Goal: Book appointment/travel/reservation

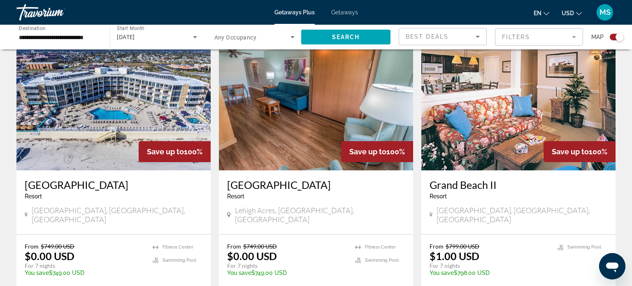
scroll to position [1197, 0]
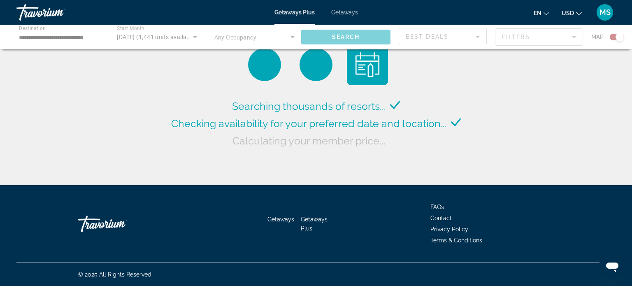
click at [176, 33] on div "Main content" at bounding box center [316, 37] width 632 height 25
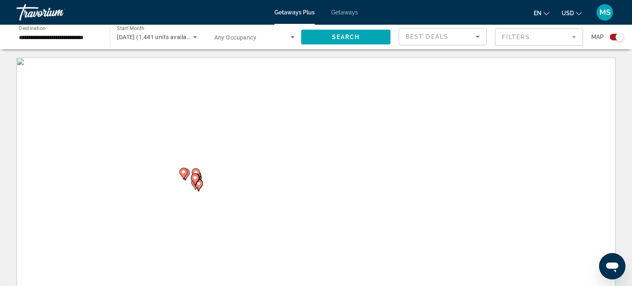
click at [171, 34] on span "[DATE] (1,441 units available)" at bounding box center [157, 37] width 80 height 7
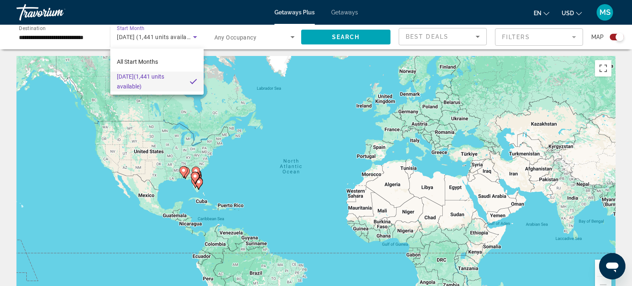
scroll to position [2, 0]
click at [147, 63] on span "All Start Months" at bounding box center [137, 61] width 41 height 7
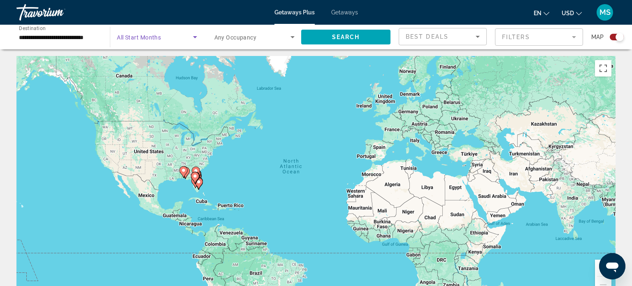
click at [155, 36] on span "All Start Months" at bounding box center [139, 37] width 44 height 7
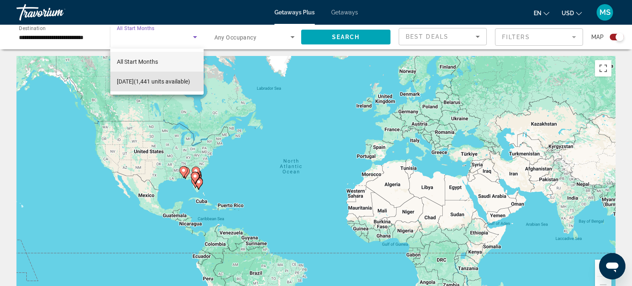
scroll to position [0, 0]
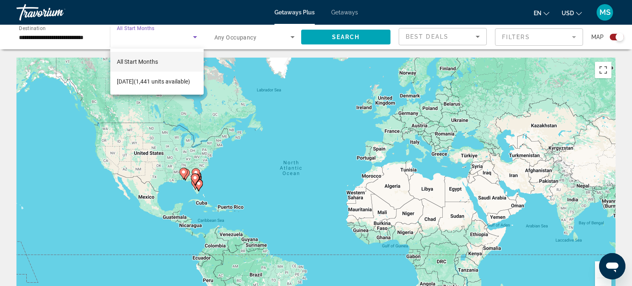
click at [352, 38] on div at bounding box center [316, 143] width 632 height 286
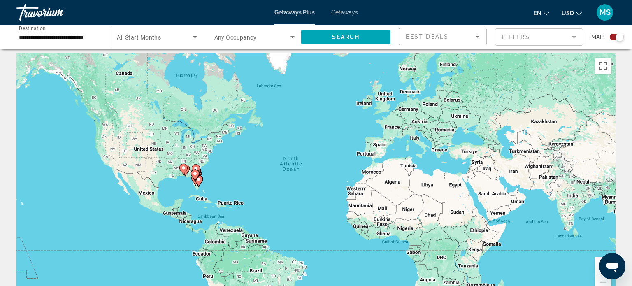
scroll to position [1, 0]
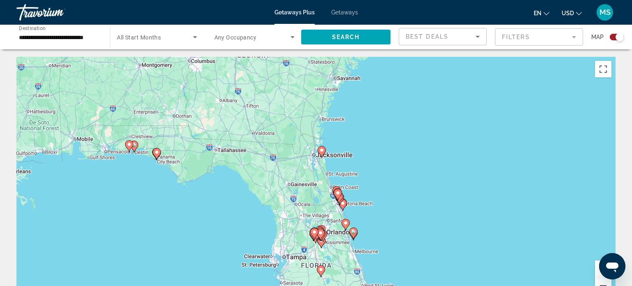
click at [127, 142] on image "Main content" at bounding box center [129, 144] width 5 height 5
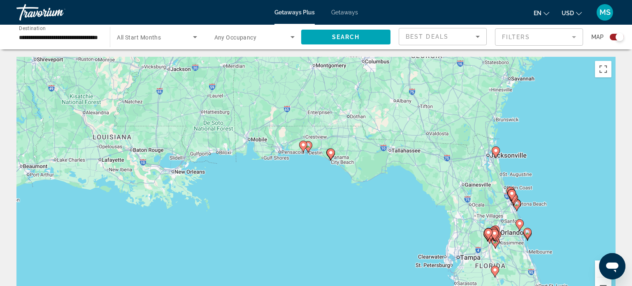
click at [303, 144] on image "Main content" at bounding box center [303, 144] width 5 height 5
click at [301, 146] on image "Main content" at bounding box center [303, 144] width 5 height 5
type input "**********"
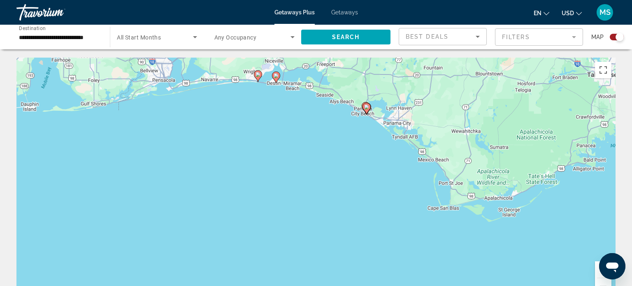
scroll to position [0, 0]
click at [276, 75] on div "To navigate, press the arrow keys. To activate drag with keyboard, press Alt + …" at bounding box center [315, 181] width 599 height 247
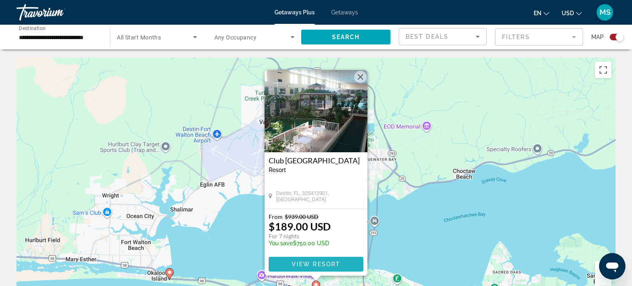
click at [334, 261] on span "View Resort" at bounding box center [316, 264] width 49 height 7
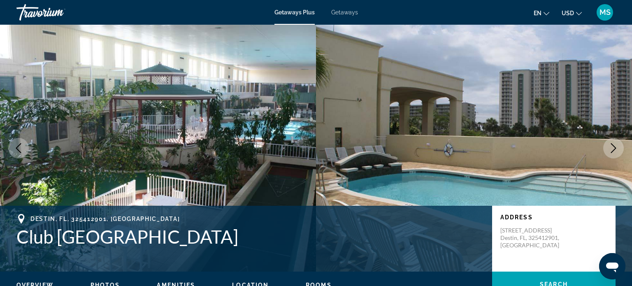
click at [612, 154] on button "Next image" at bounding box center [613, 148] width 21 height 21
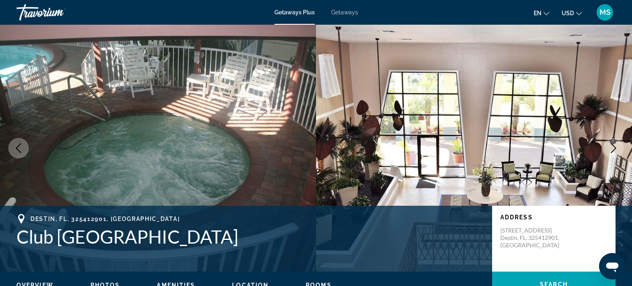
click at [617, 154] on button "Next image" at bounding box center [613, 148] width 21 height 21
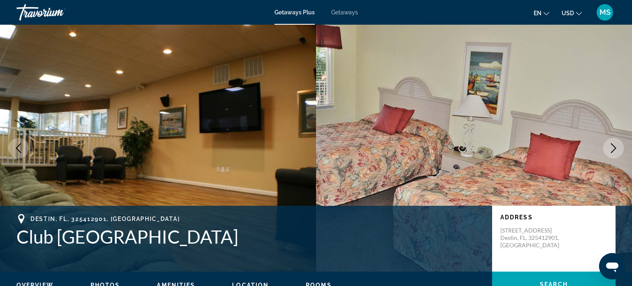
click at [613, 156] on button "Next image" at bounding box center [613, 148] width 21 height 21
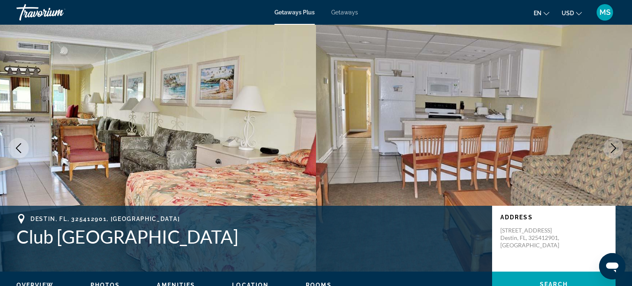
click at [616, 154] on button "Next image" at bounding box center [613, 148] width 21 height 21
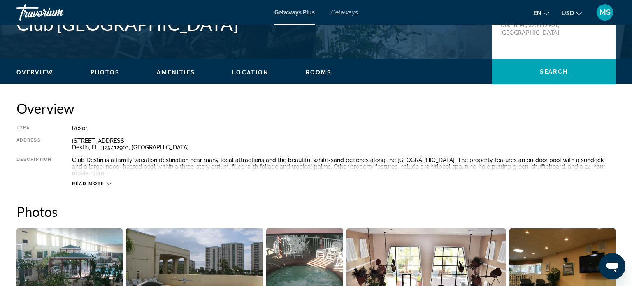
scroll to position [212, 0]
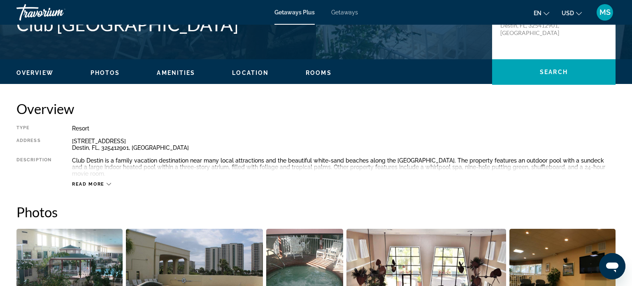
click at [92, 181] on span "Read more" at bounding box center [88, 183] width 32 height 5
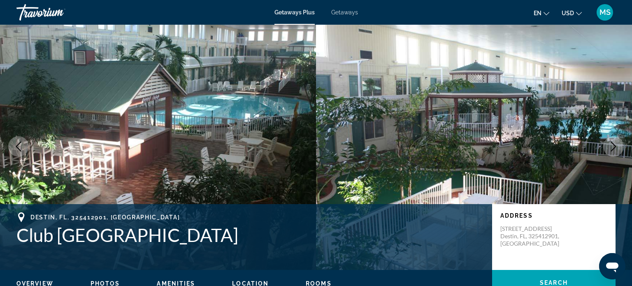
scroll to position [0, 0]
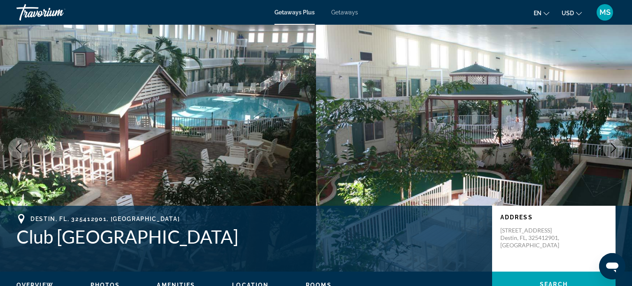
click at [616, 148] on icon "Next image" at bounding box center [613, 148] width 10 height 10
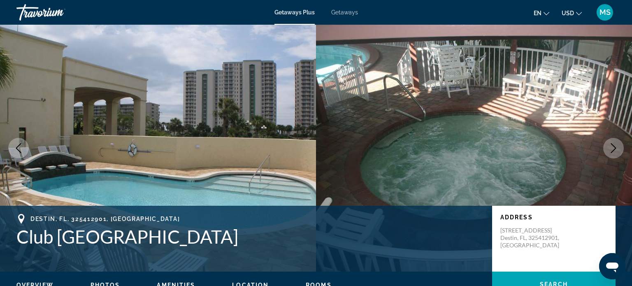
click at [617, 151] on icon "Next image" at bounding box center [613, 148] width 10 height 10
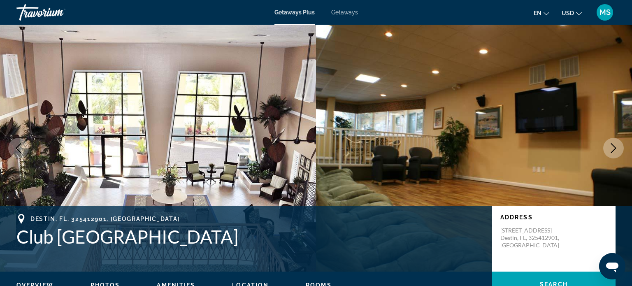
click at [618, 151] on icon "Next image" at bounding box center [613, 148] width 10 height 10
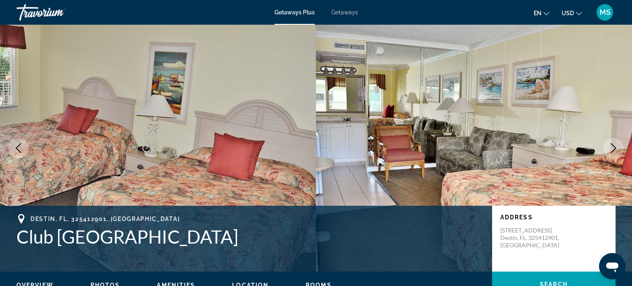
click at [616, 147] on icon "Next image" at bounding box center [613, 148] width 10 height 10
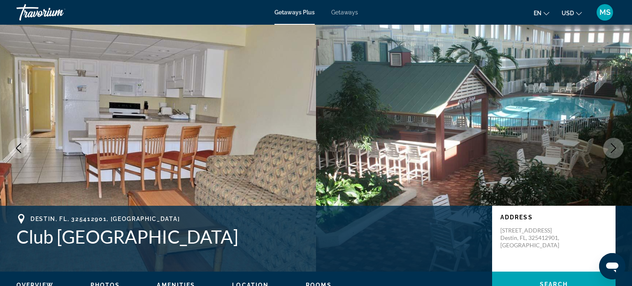
click at [617, 147] on icon "Next image" at bounding box center [613, 148] width 10 height 10
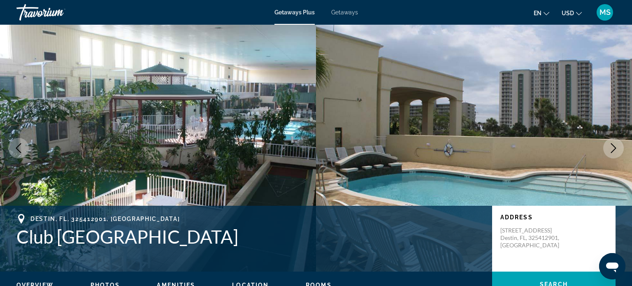
click at [614, 150] on icon "Next image" at bounding box center [613, 148] width 5 height 10
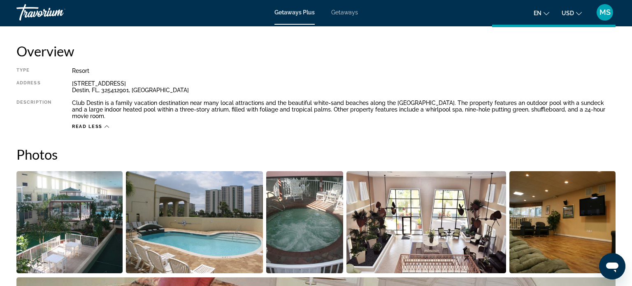
scroll to position [270, 0]
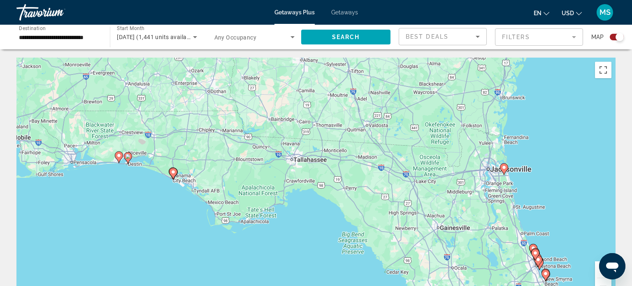
click at [173, 171] on image "Main content" at bounding box center [173, 171] width 5 height 5
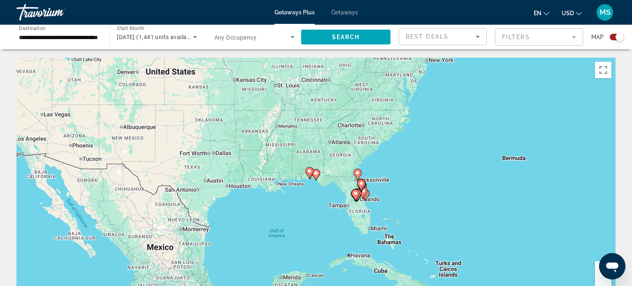
click at [317, 180] on gmp-advanced-marker "Main content" at bounding box center [316, 175] width 8 height 12
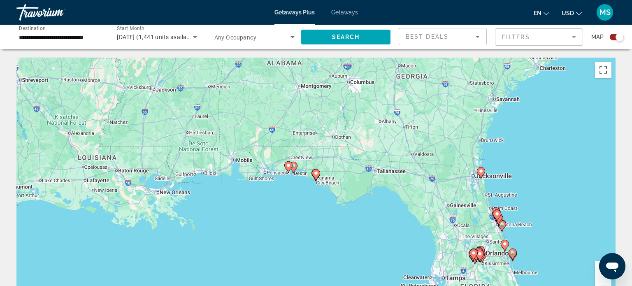
click at [316, 173] on image "Main content" at bounding box center [315, 173] width 5 height 5
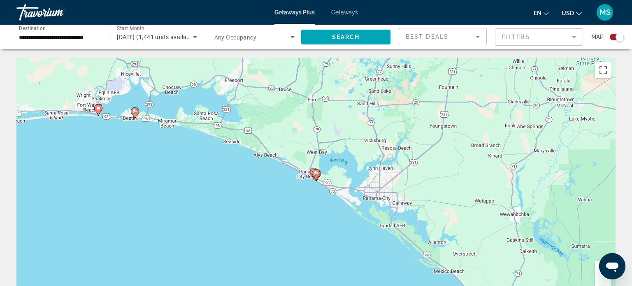
click at [316, 172] on image "Main content" at bounding box center [315, 173] width 5 height 5
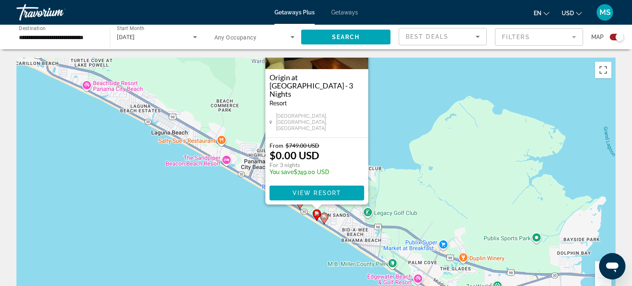
click at [397, 216] on div "To activate drag with keyboard, press Alt + Enter. Once in keyboard drag state,…" at bounding box center [315, 181] width 599 height 247
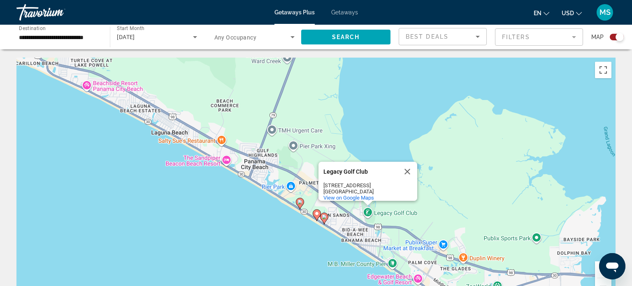
click at [324, 216] on image "Main content" at bounding box center [324, 216] width 5 height 5
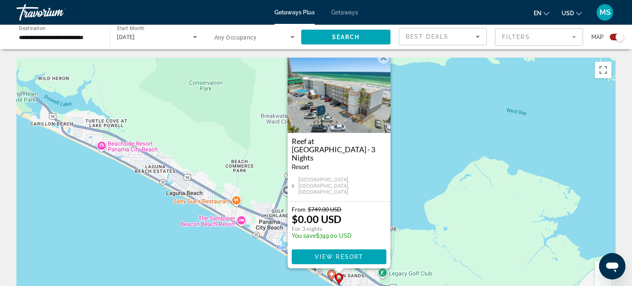
click at [386, 64] on button "Close" at bounding box center [383, 57] width 12 height 12
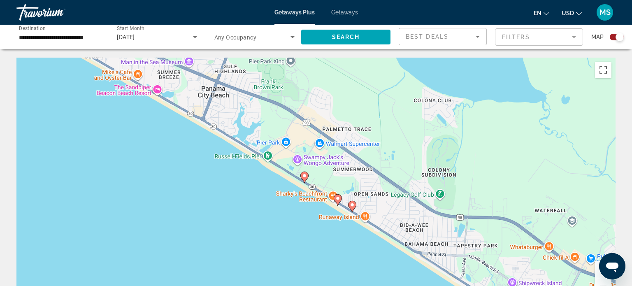
click at [304, 174] on image "Main content" at bounding box center [304, 175] width 5 height 5
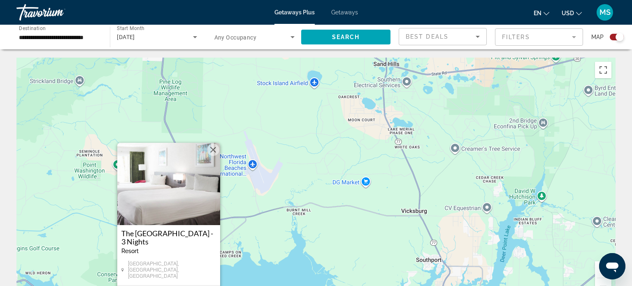
click at [208, 156] on button "Close" at bounding box center [213, 150] width 12 height 12
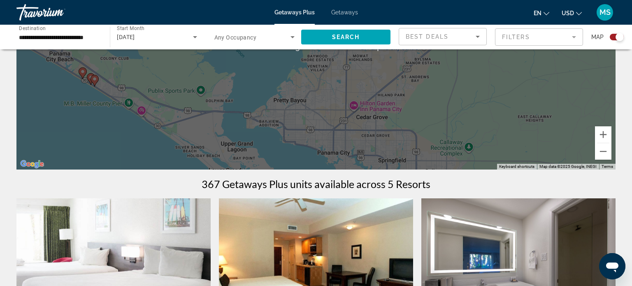
scroll to position [135, 0]
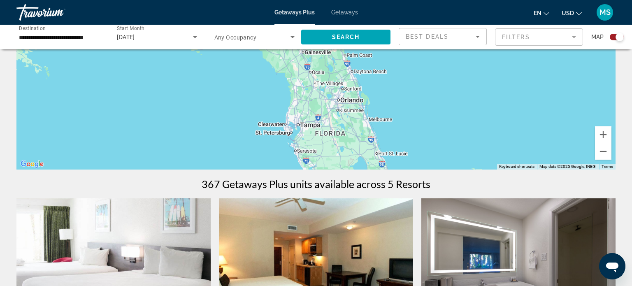
click at [62, 37] on input "**********" at bounding box center [59, 37] width 80 height 10
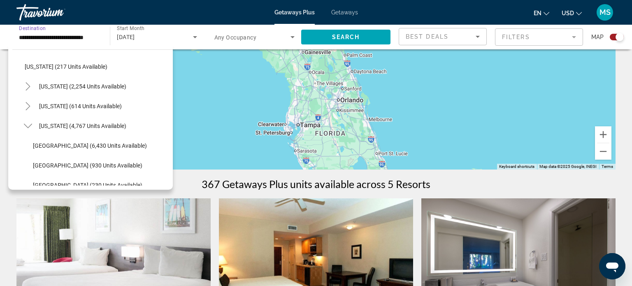
scroll to position [66, 0]
click at [79, 125] on span "[US_STATE] (4,767 units available)" at bounding box center [82, 124] width 87 height 7
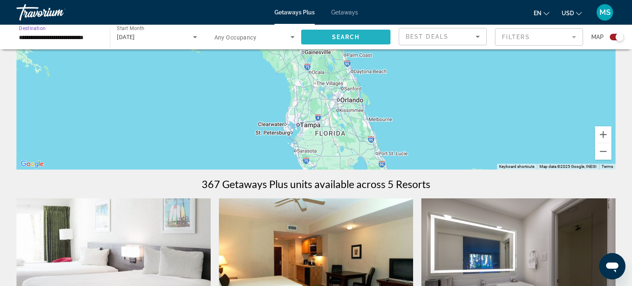
click at [360, 36] on span "Search widget" at bounding box center [345, 37] width 89 height 20
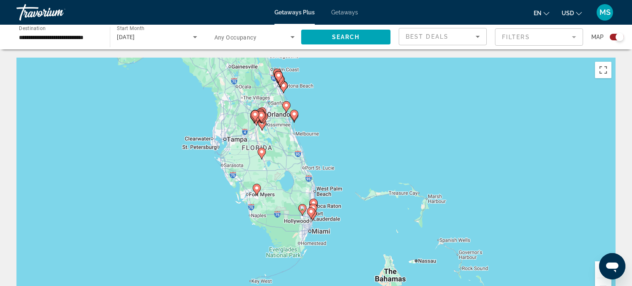
click at [257, 187] on image "Main content" at bounding box center [256, 187] width 5 height 5
type input "**********"
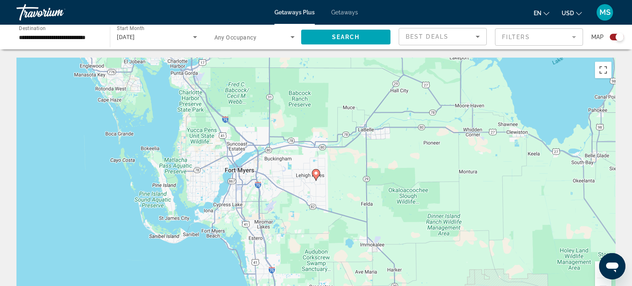
click at [316, 173] on image "Main content" at bounding box center [315, 173] width 5 height 5
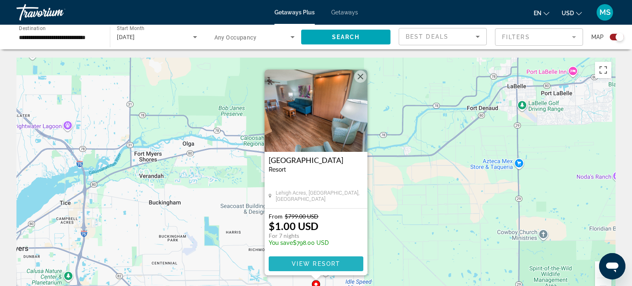
click at [320, 262] on span "View Resort" at bounding box center [316, 263] width 49 height 7
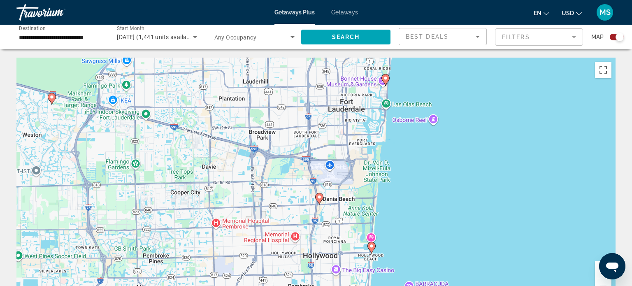
click at [371, 246] on div "To activate drag with keyboard, press Alt + Enter. Once in keyboard drag state,…" at bounding box center [315, 181] width 599 height 247
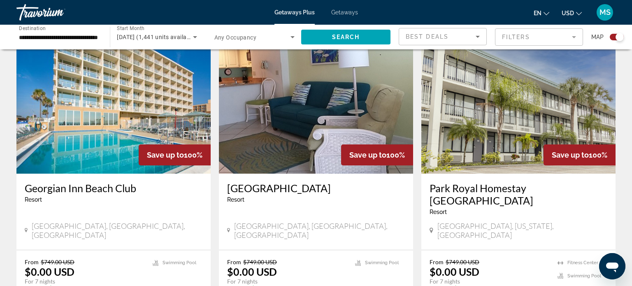
scroll to position [294, 0]
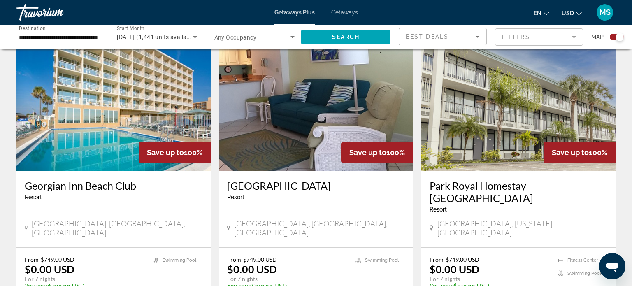
click at [564, 256] on li "Fitness Center" at bounding box center [579, 260] width 44 height 9
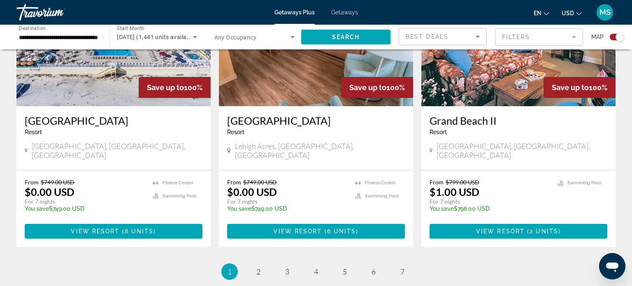
scroll to position [1324, 0]
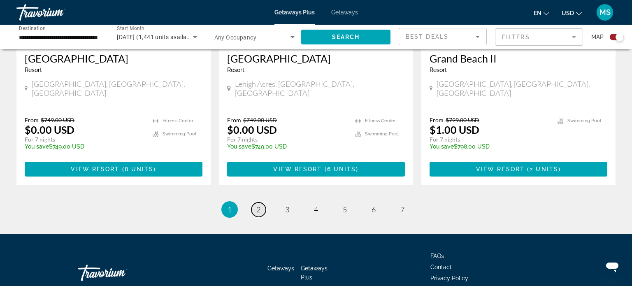
click at [260, 205] on span "2" at bounding box center [258, 209] width 4 height 9
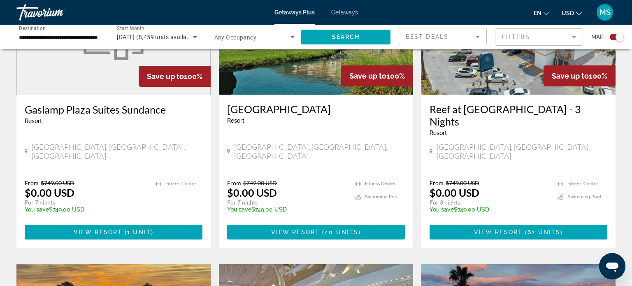
scroll to position [672, 0]
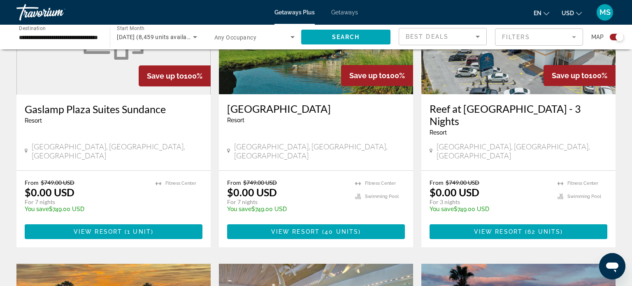
click at [76, 35] on input "**********" at bounding box center [59, 37] width 80 height 10
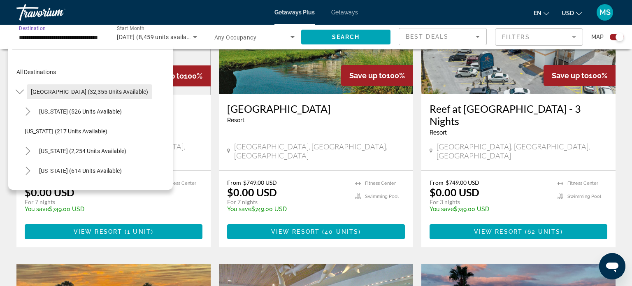
click at [89, 92] on span "[GEOGRAPHIC_DATA] (32,355 units available)" at bounding box center [89, 91] width 117 height 7
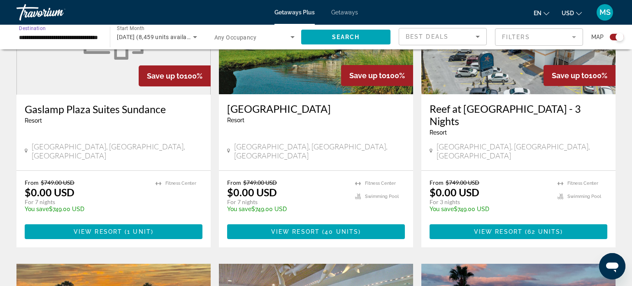
click at [76, 36] on input "**********" at bounding box center [59, 37] width 80 height 10
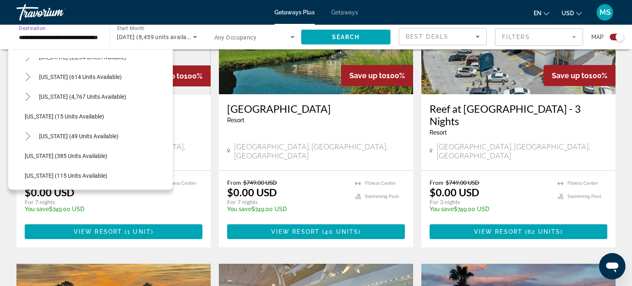
scroll to position [95, 0]
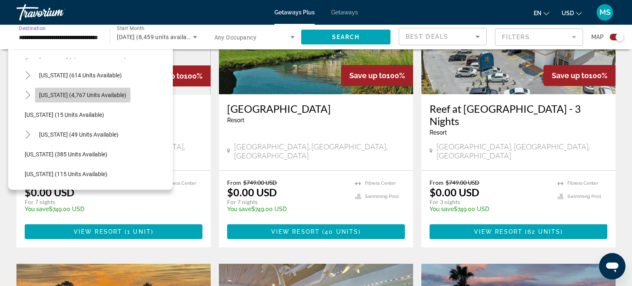
click at [101, 96] on span "[US_STATE] (4,767 units available)" at bounding box center [82, 95] width 87 height 7
type input "**********"
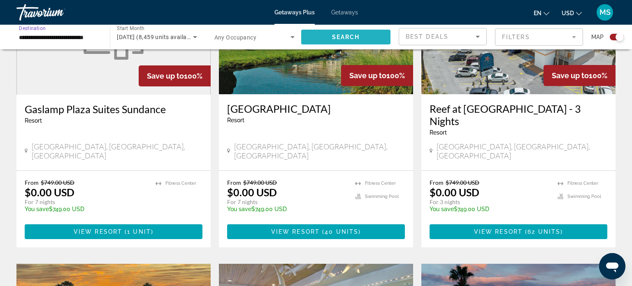
click at [370, 35] on span "Search widget" at bounding box center [345, 37] width 89 height 20
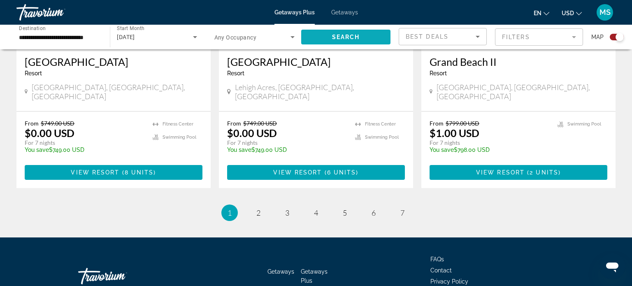
scroll to position [1324, 0]
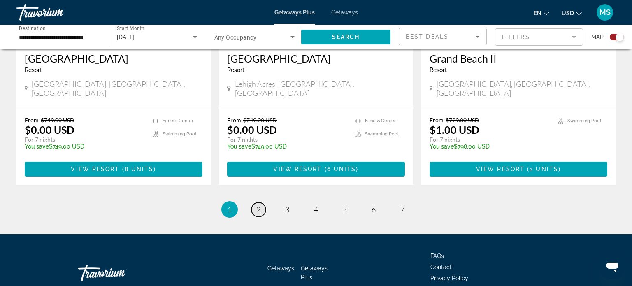
click at [260, 205] on span "2" at bounding box center [258, 209] width 4 height 9
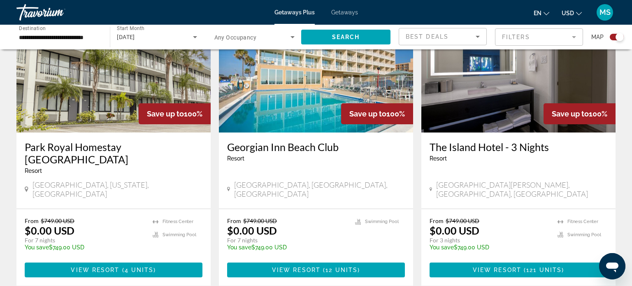
scroll to position [334, 0]
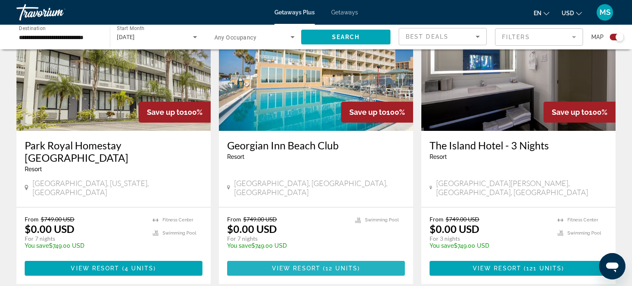
click at [382, 258] on span "Main content" at bounding box center [316, 268] width 178 height 20
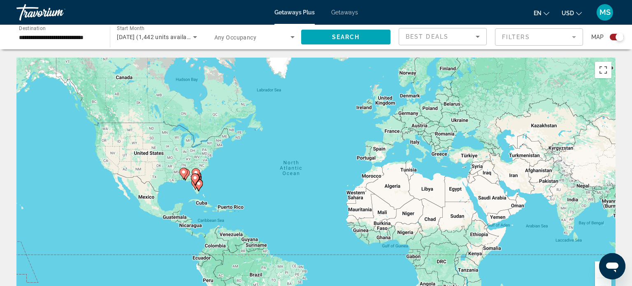
click at [290, 37] on icon "Search widget" at bounding box center [292, 37] width 10 height 10
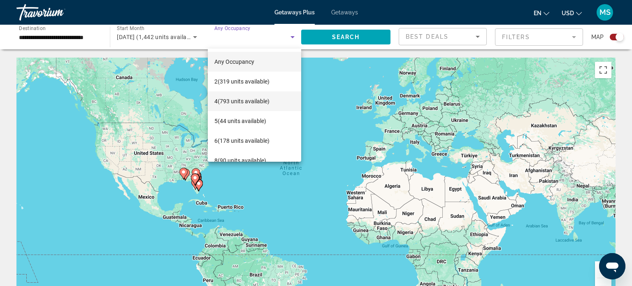
click at [260, 102] on span "4 (793 units available)" at bounding box center [241, 101] width 55 height 10
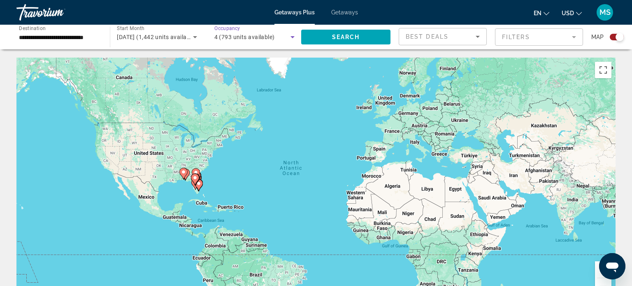
click at [480, 34] on icon "Sort by" at bounding box center [478, 37] width 10 height 10
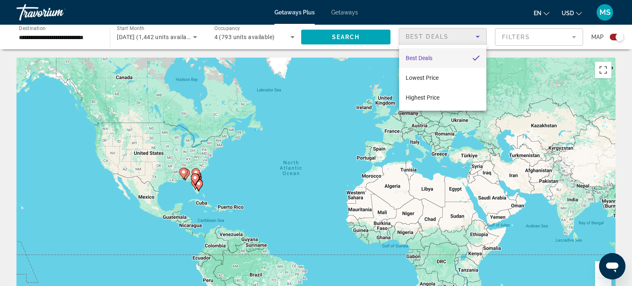
click at [478, 37] on div at bounding box center [316, 143] width 632 height 286
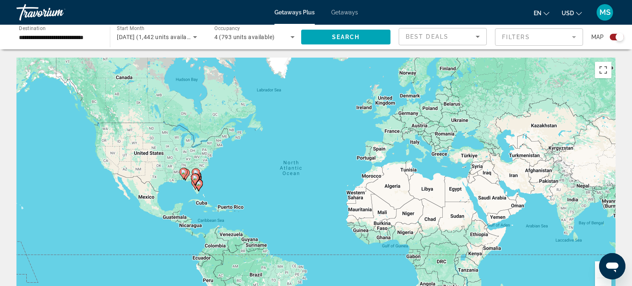
click at [575, 36] on mat-form-field "Filters" at bounding box center [539, 36] width 88 height 17
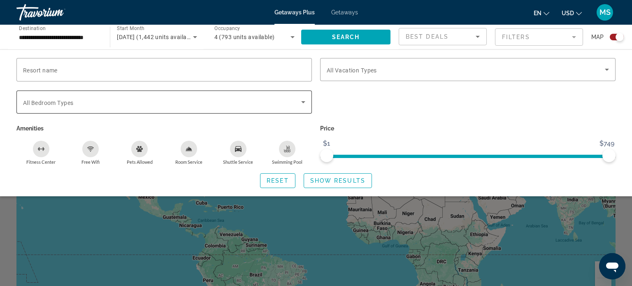
click at [308, 103] on icon "Search widget" at bounding box center [303, 102] width 10 height 10
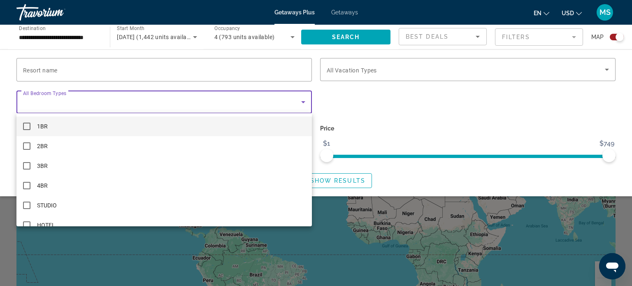
click at [28, 128] on mat-pseudo-checkbox at bounding box center [26, 126] width 7 height 7
click at [352, 34] on div at bounding box center [316, 143] width 632 height 286
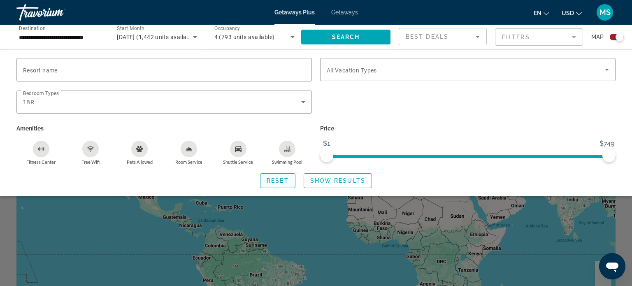
click at [290, 178] on span "Search widget" at bounding box center [277, 181] width 35 height 20
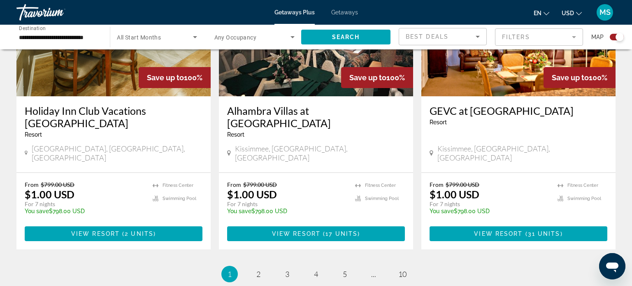
scroll to position [1273, 0]
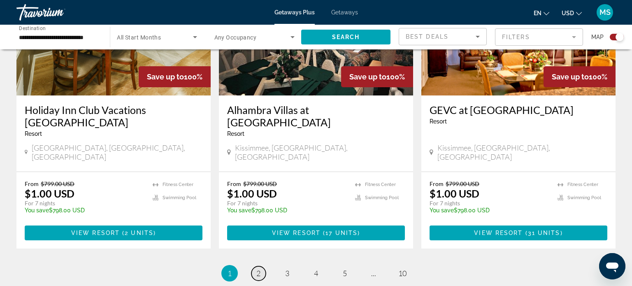
click at [254, 266] on link "page 2" at bounding box center [258, 273] width 14 height 14
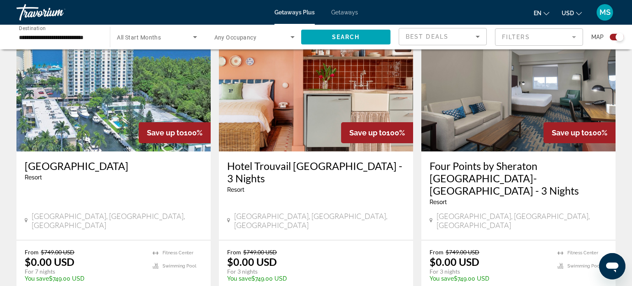
scroll to position [905, 0]
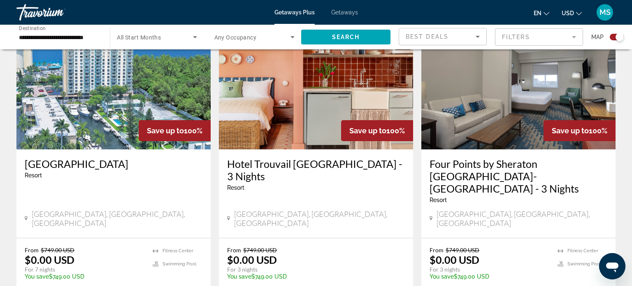
click at [584, 170] on h3 "Four Points by Sheraton [GEOGRAPHIC_DATA]-[GEOGRAPHIC_DATA] - 3 Nights" at bounding box center [518, 176] width 178 height 37
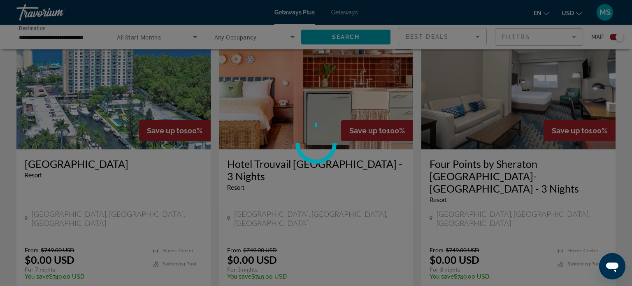
click at [583, 171] on div at bounding box center [316, 143] width 632 height 286
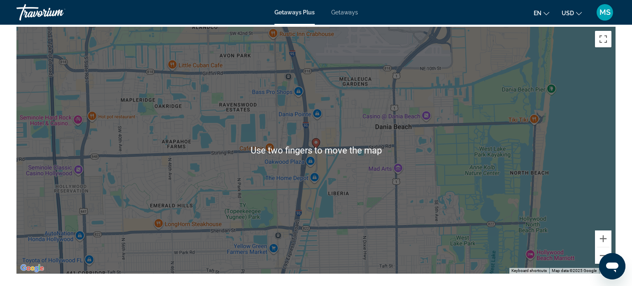
scroll to position [912, 0]
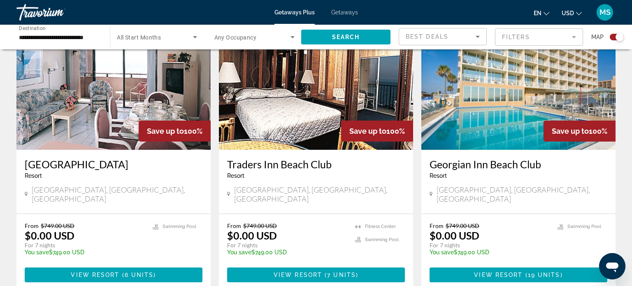
scroll to position [314, 0]
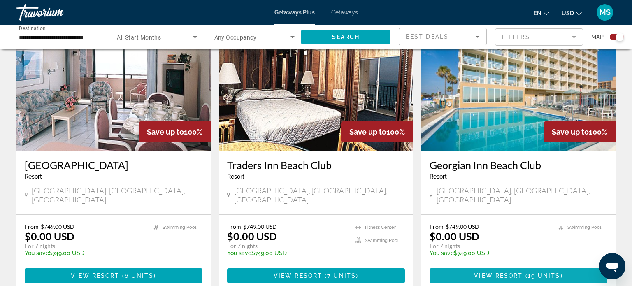
click at [531, 272] on span "19 units" at bounding box center [544, 275] width 32 height 7
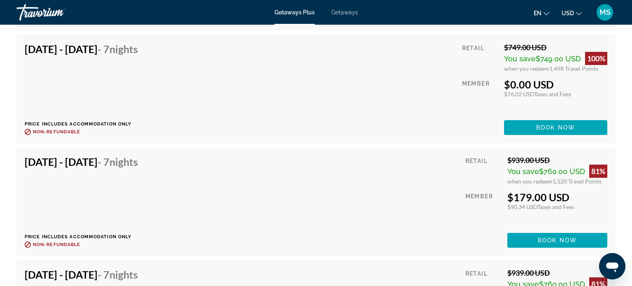
scroll to position [1976, 0]
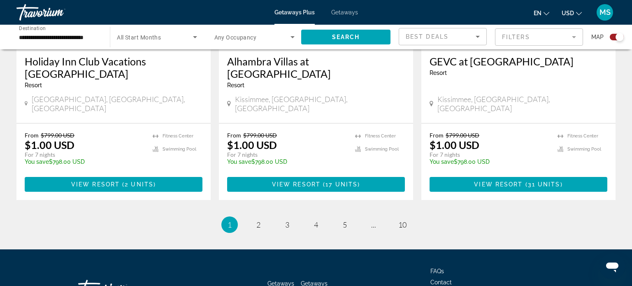
scroll to position [1349, 0]
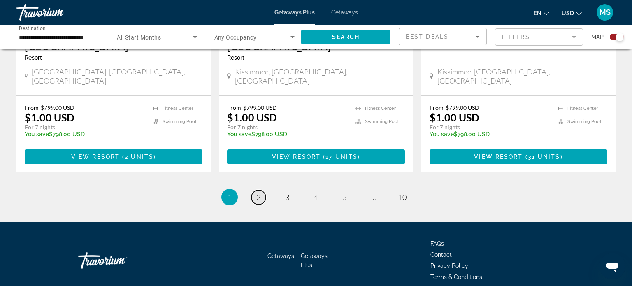
click at [258, 192] on span "2" at bounding box center [258, 196] width 4 height 9
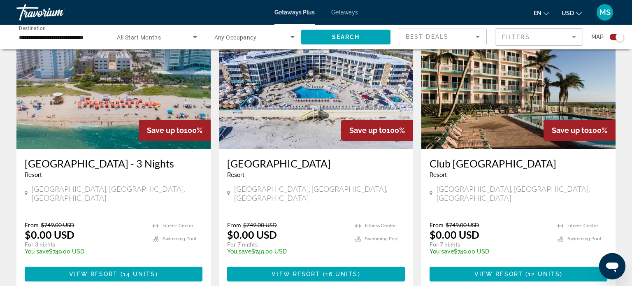
scroll to position [1221, 0]
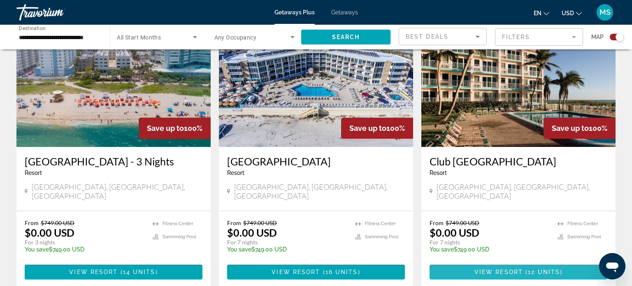
click at [559, 269] on span "( 12 units )" at bounding box center [542, 272] width 39 height 7
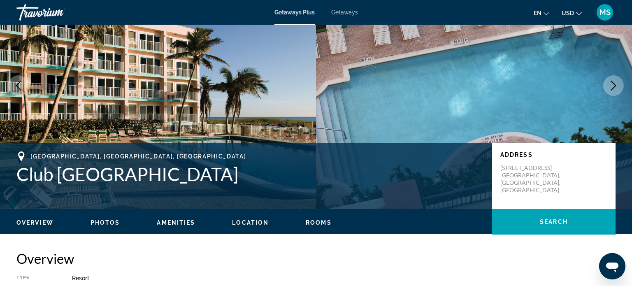
scroll to position [61, 0]
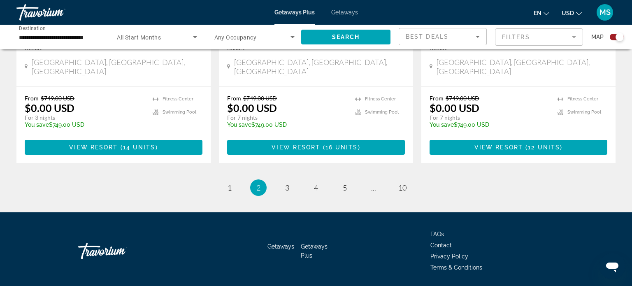
scroll to position [1349, 0]
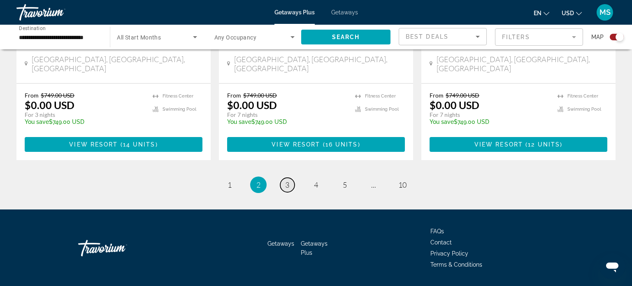
click at [286, 180] on span "3" at bounding box center [287, 184] width 4 height 9
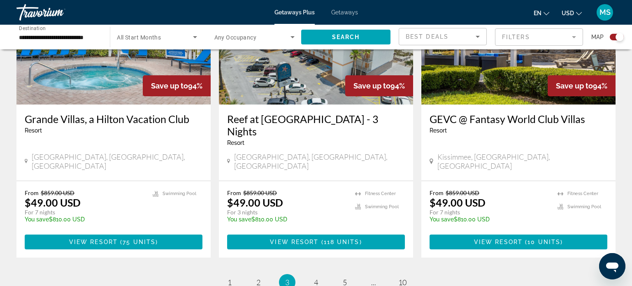
scroll to position [1275, 0]
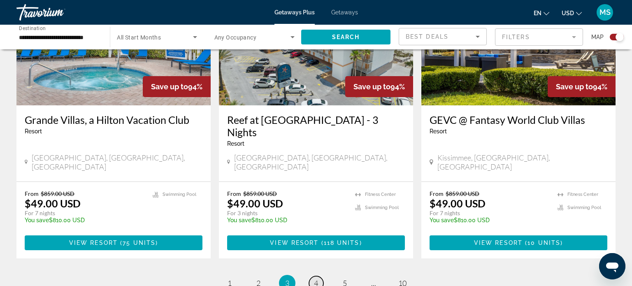
click at [317, 278] on span "4" at bounding box center [316, 282] width 4 height 9
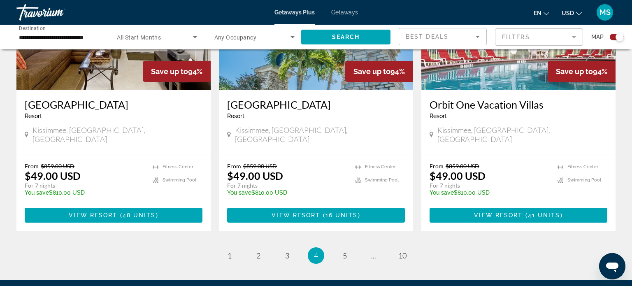
scroll to position [1291, 0]
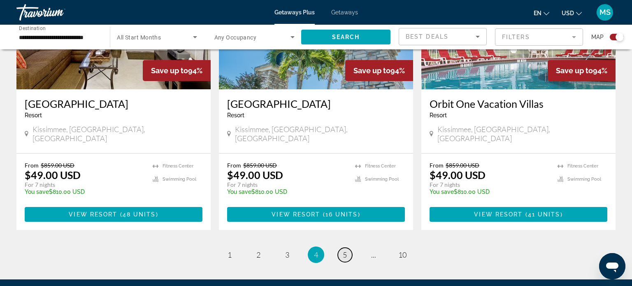
click at [348, 248] on link "page 5" at bounding box center [345, 255] width 14 height 14
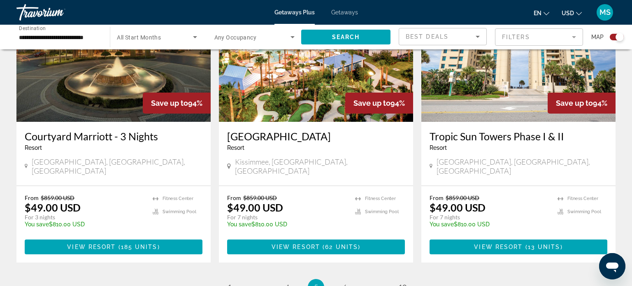
scroll to position [1278, 0]
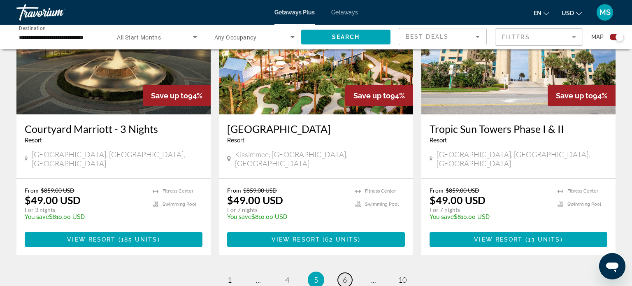
click at [347, 275] on span "6" at bounding box center [345, 279] width 4 height 9
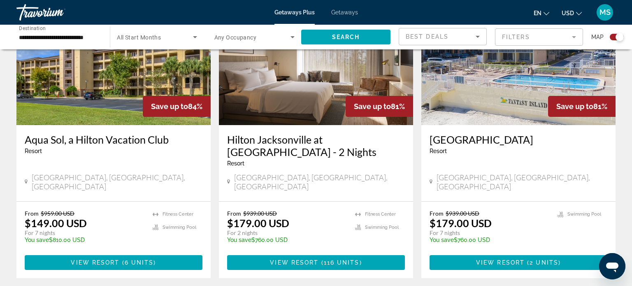
scroll to position [942, 0]
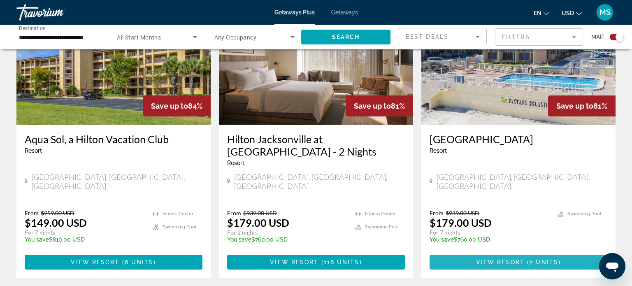
click at [544, 259] on span "2 units" at bounding box center [543, 262] width 29 height 7
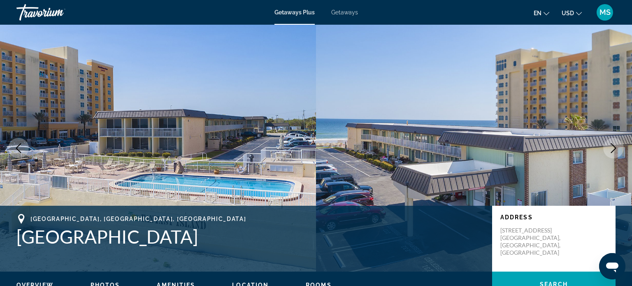
click at [616, 152] on icon "Next image" at bounding box center [613, 148] width 10 height 10
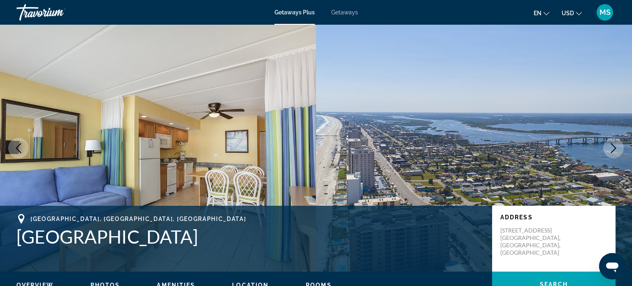
click at [621, 147] on button "Next image" at bounding box center [613, 148] width 21 height 21
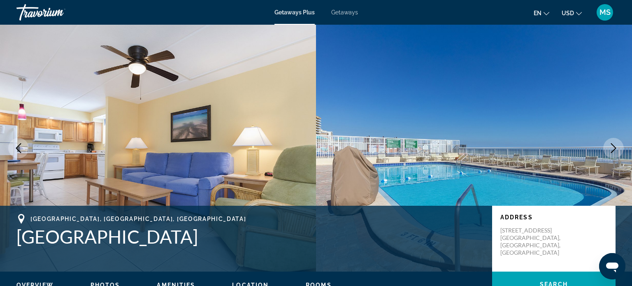
click at [614, 151] on icon "Next image" at bounding box center [613, 148] width 10 height 10
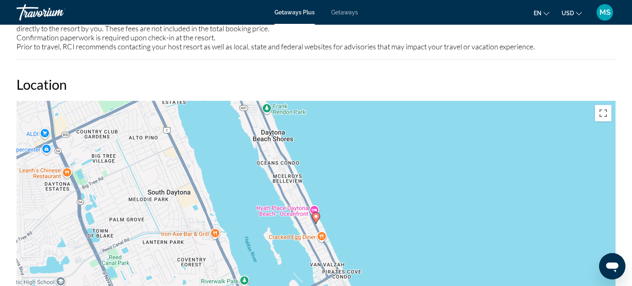
scroll to position [1018, 0]
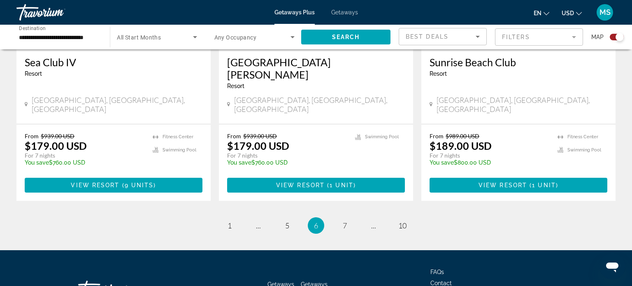
scroll to position [1336, 0]
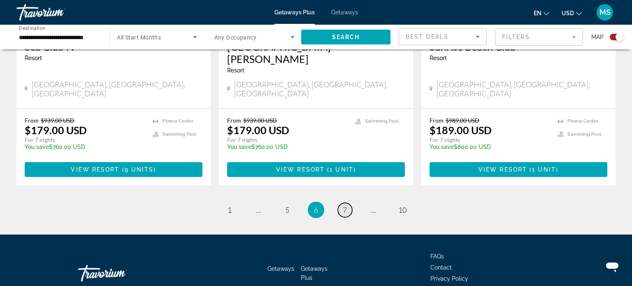
click at [346, 205] on span "7" at bounding box center [345, 209] width 4 height 9
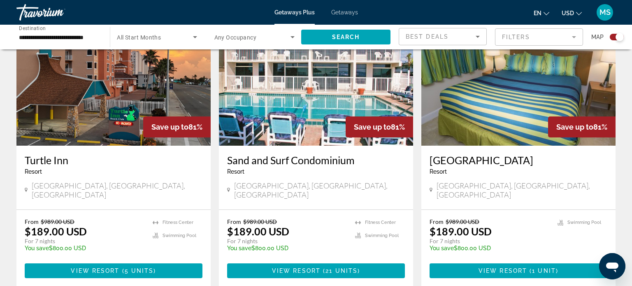
scroll to position [322, 0]
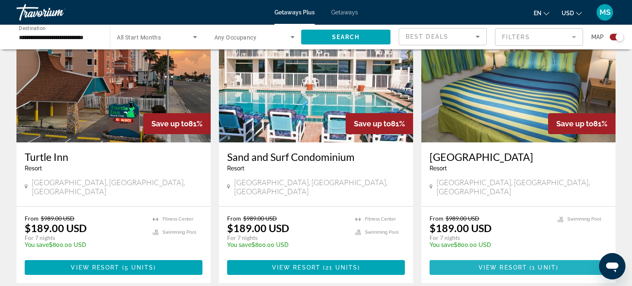
click at [548, 264] on span "1 unit" at bounding box center [544, 267] width 24 height 7
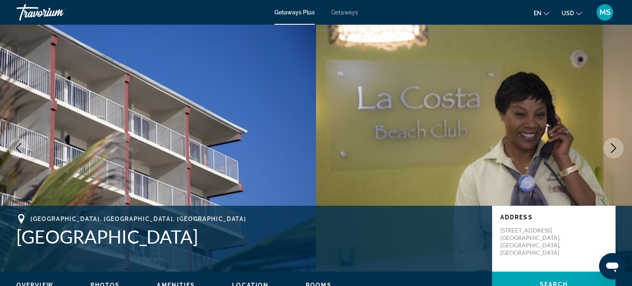
click at [617, 148] on icon "Next image" at bounding box center [613, 148] width 10 height 10
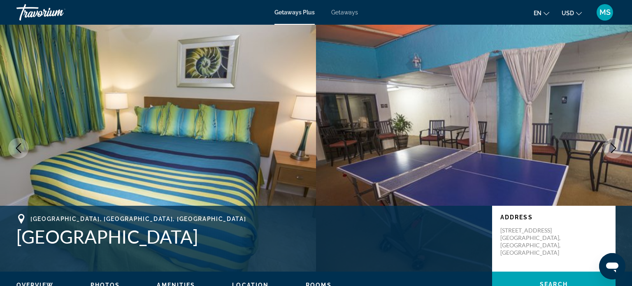
click at [623, 146] on button "Next image" at bounding box center [613, 148] width 21 height 21
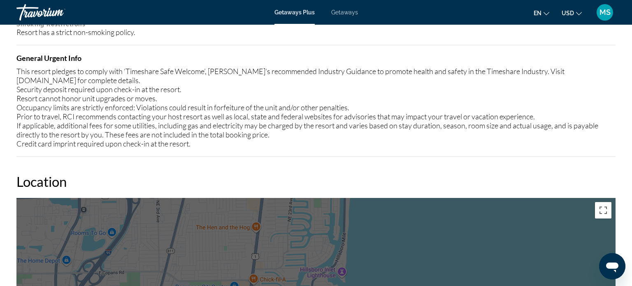
scroll to position [920, 0]
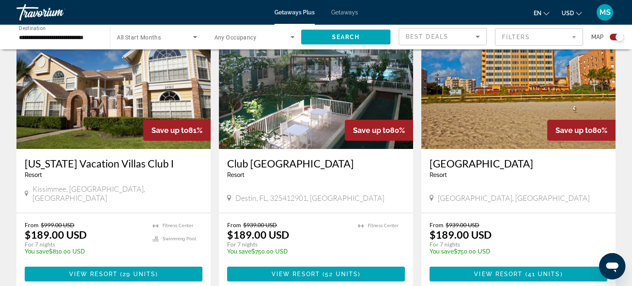
scroll to position [894, 0]
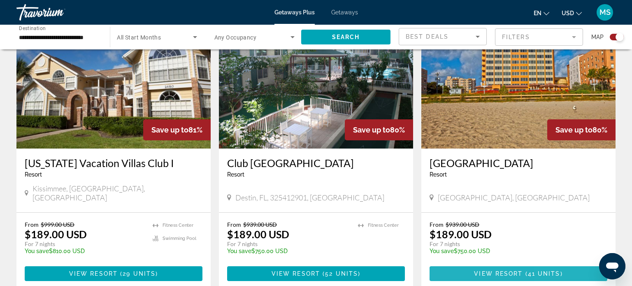
click at [568, 264] on span "Main content" at bounding box center [518, 274] width 178 height 20
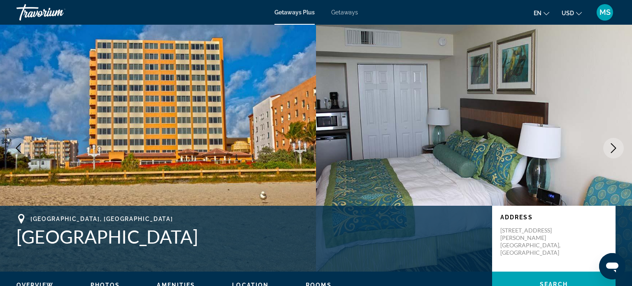
click at [617, 151] on icon "Next image" at bounding box center [613, 148] width 10 height 10
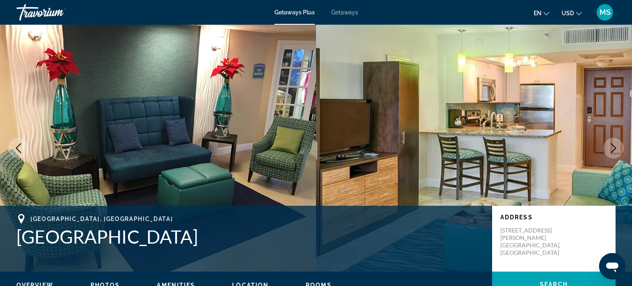
click at [618, 150] on button "Next image" at bounding box center [613, 148] width 21 height 21
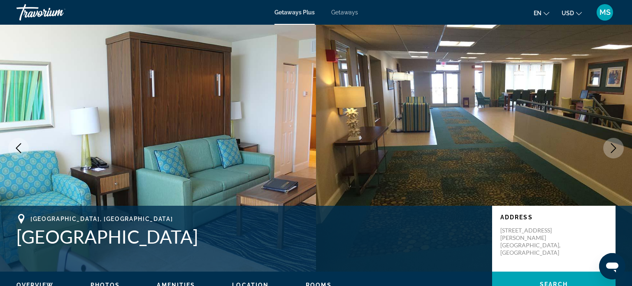
click at [617, 152] on icon "Next image" at bounding box center [613, 148] width 10 height 10
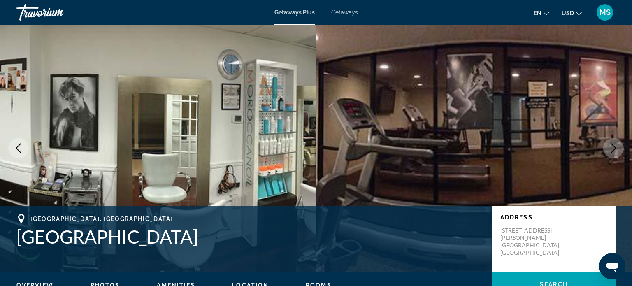
click at [619, 152] on button "Next image" at bounding box center [613, 148] width 21 height 21
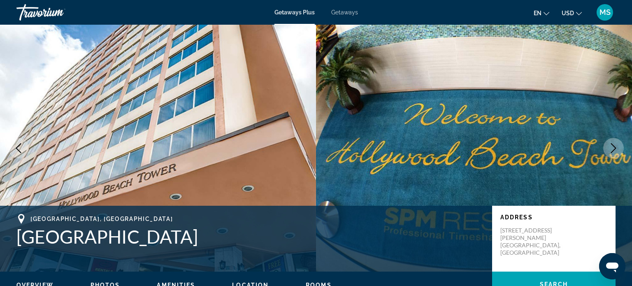
click at [617, 149] on icon "Next image" at bounding box center [613, 148] width 10 height 10
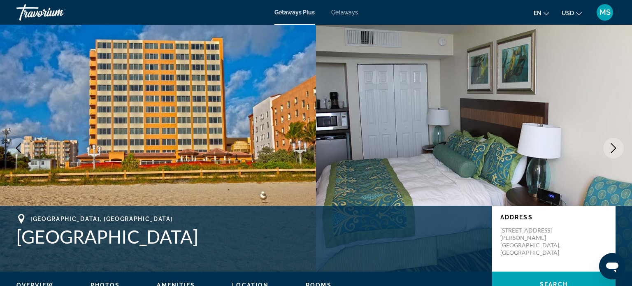
click at [622, 153] on button "Next image" at bounding box center [613, 148] width 21 height 21
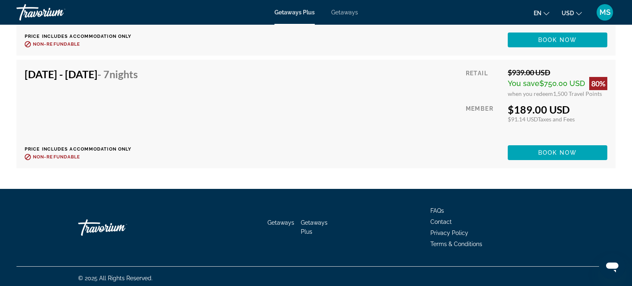
scroll to position [1702, 0]
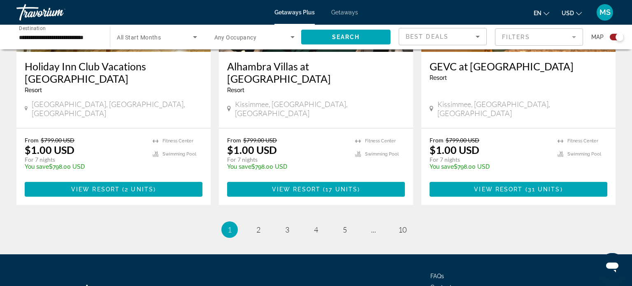
scroll to position [1315, 0]
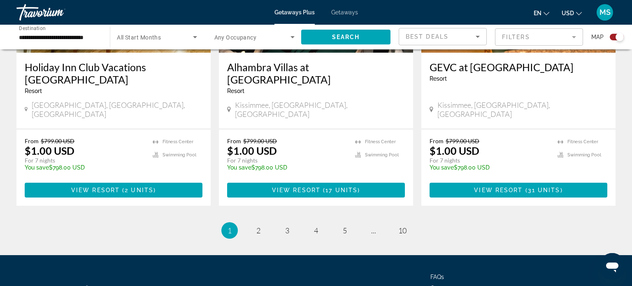
click at [409, 222] on li "page 10" at bounding box center [402, 230] width 16 height 16
click at [350, 223] on link "page 5" at bounding box center [345, 230] width 14 height 14
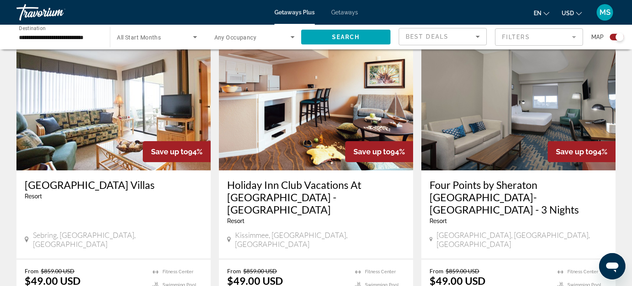
scroll to position [907, 0]
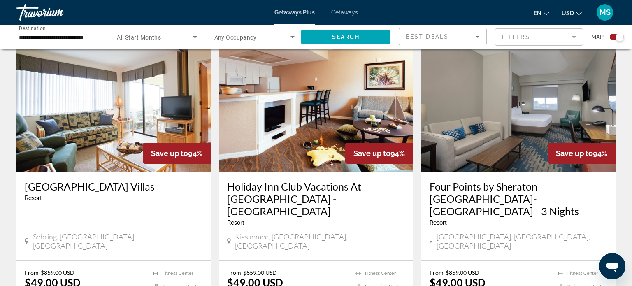
click at [343, 9] on span "Getaways" at bounding box center [344, 12] width 27 height 7
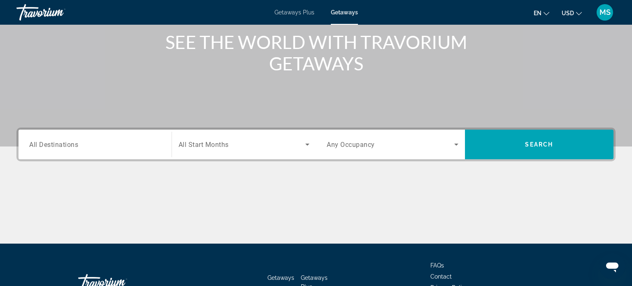
scroll to position [102, 0]
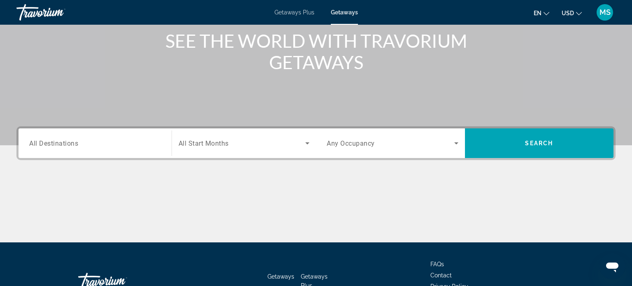
click at [46, 139] on span "All Destinations" at bounding box center [53, 143] width 49 height 8
click at [46, 139] on input "Destination All Destinations" at bounding box center [95, 144] width 132 height 10
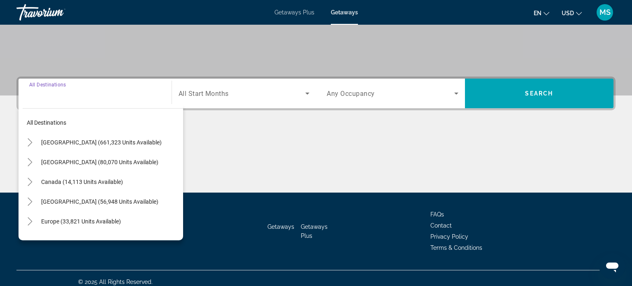
scroll to position [158, 0]
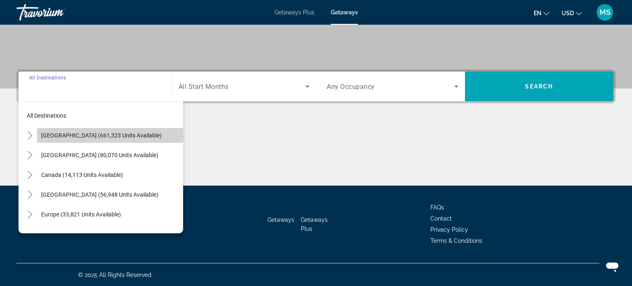
click at [51, 131] on span "Search widget" at bounding box center [110, 135] width 146 height 20
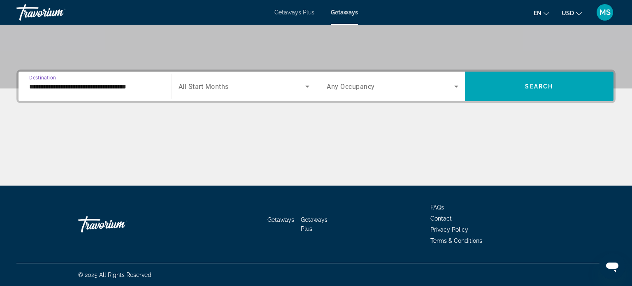
click at [48, 84] on input "**********" at bounding box center [95, 87] width 132 height 10
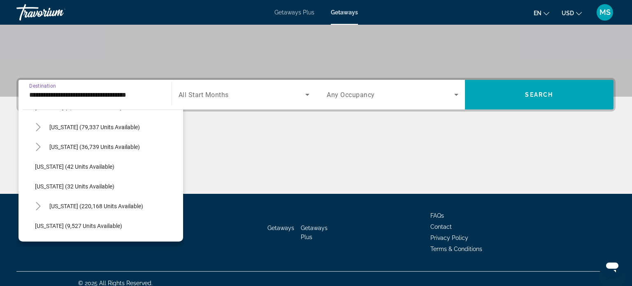
scroll to position [79, 0]
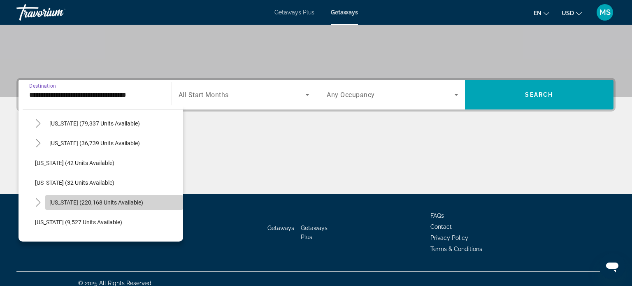
click at [65, 197] on span "Search widget" at bounding box center [114, 202] width 138 height 20
type input "**********"
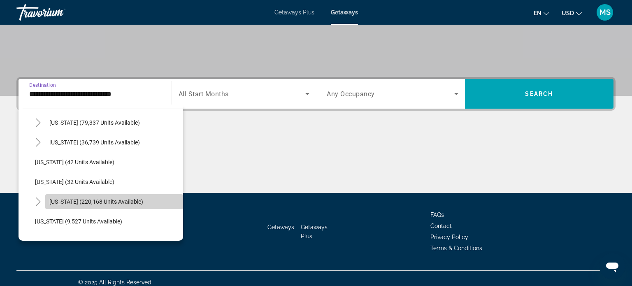
scroll to position [158, 0]
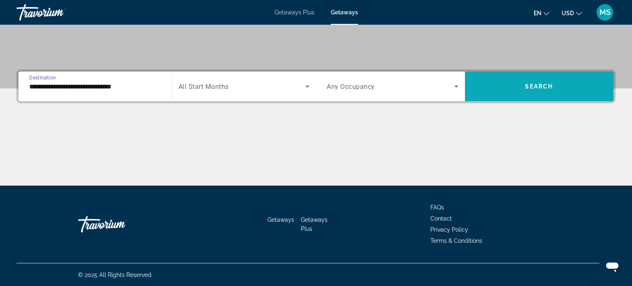
click at [564, 85] on span "Search widget" at bounding box center [539, 86] width 149 height 20
